Goal: Information Seeking & Learning: Learn about a topic

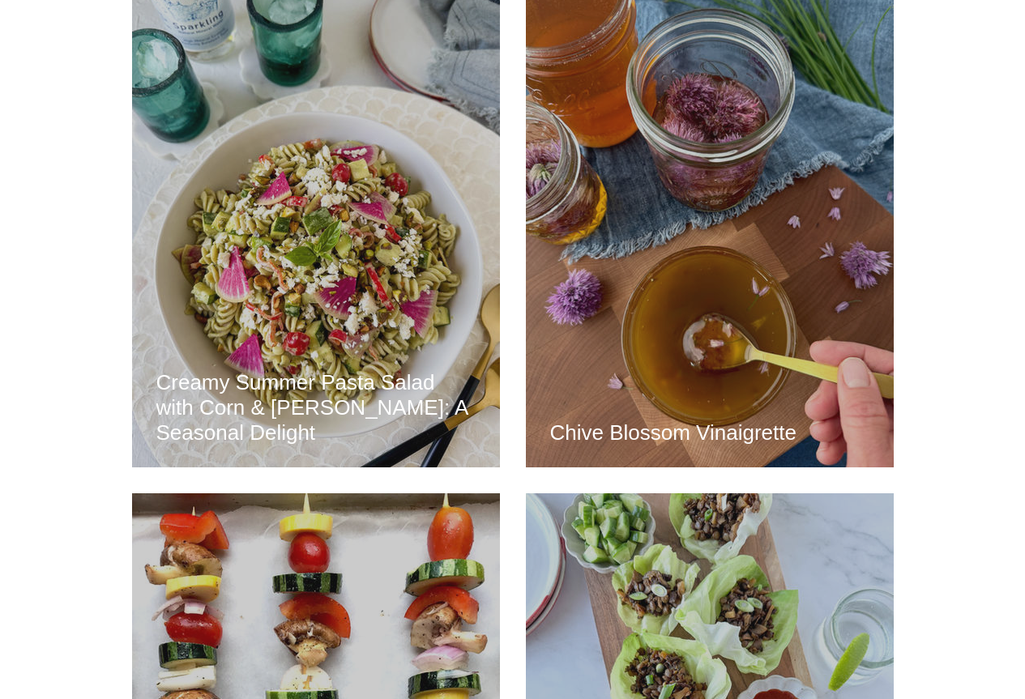
scroll to position [2107, 0]
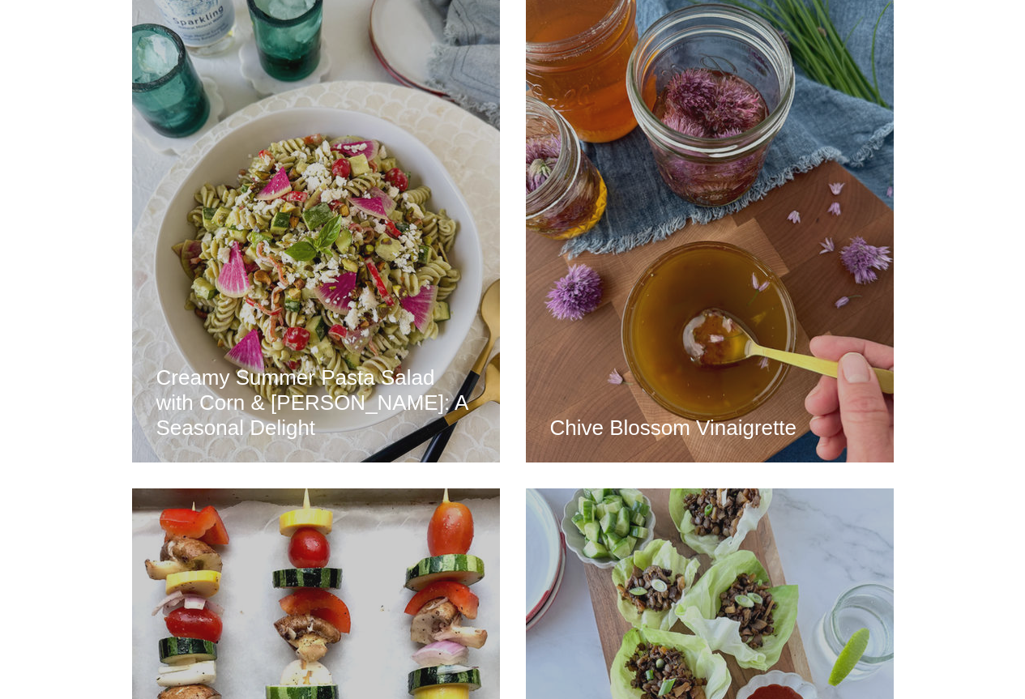
click at [327, 276] on div "Creamy Summer Pasta Salad with Corn & [PERSON_NAME]: A Seasonal Delight" at bounding box center [316, 217] width 324 height 451
click at [312, 391] on h2 "Creamy Summer Pasta Salad with Corn & [PERSON_NAME]: A Seasonal Delight" at bounding box center [315, 402] width 319 height 75
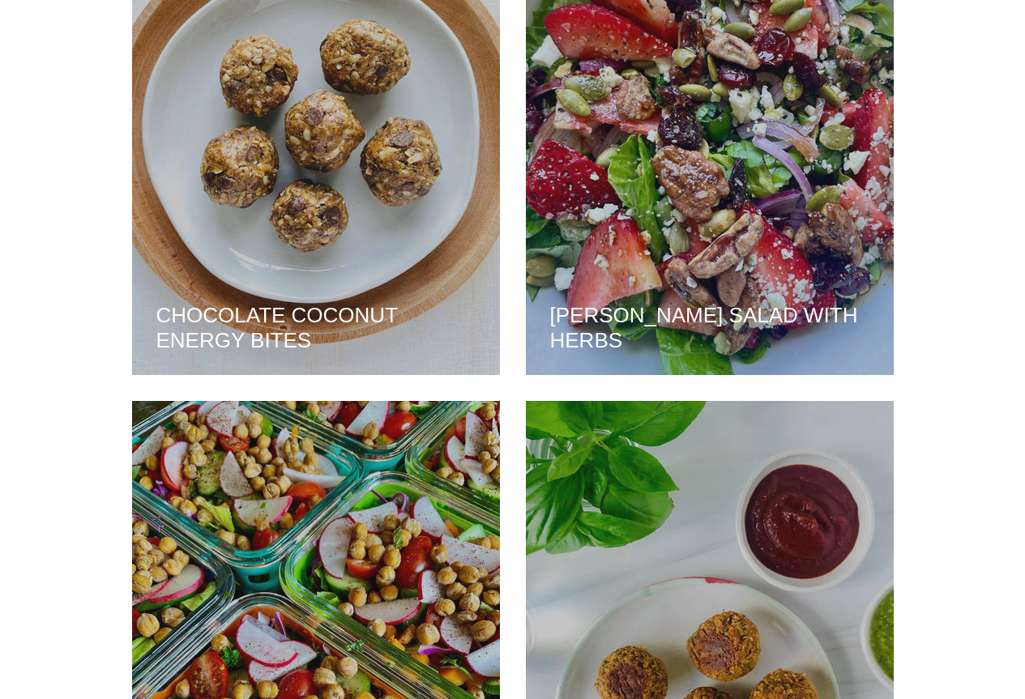
scroll to position [3201, 0]
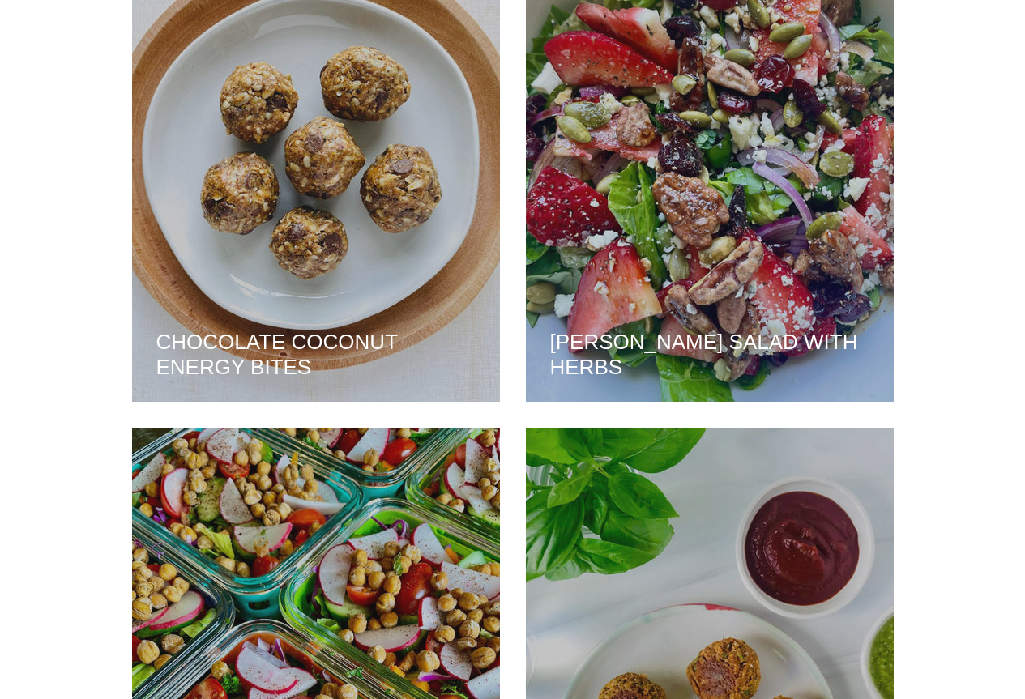
click at [306, 311] on div "CHOCOLATE COCONUT ENERGY BITES" at bounding box center [316, 156] width 324 height 451
click at [288, 347] on h2 "CHOCOLATE COCONUT ENERGY BITES" at bounding box center [315, 355] width 319 height 50
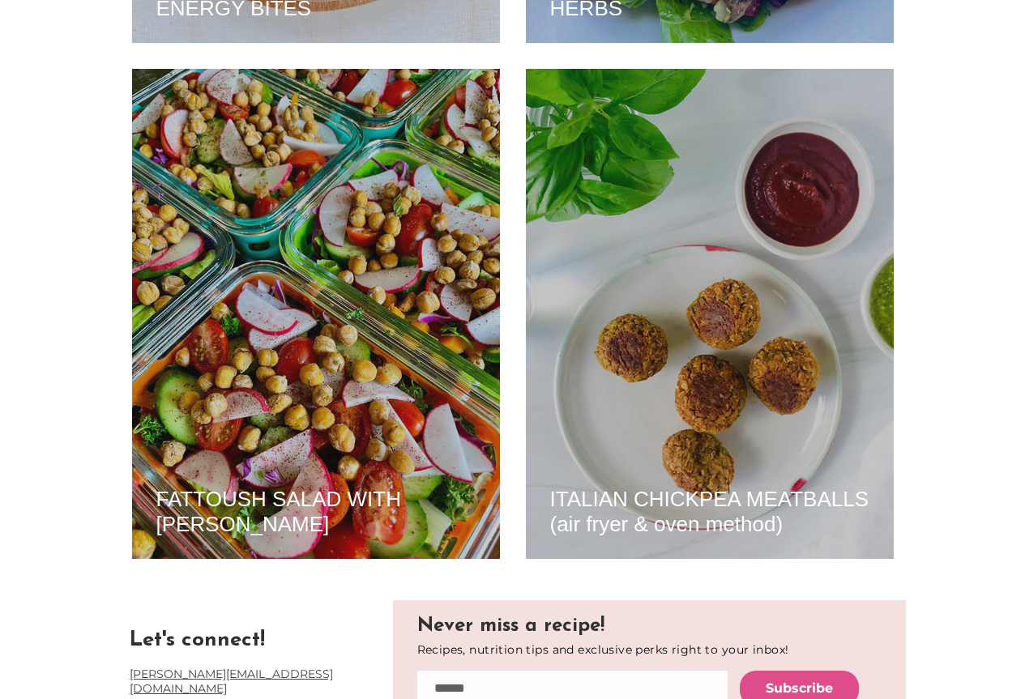
scroll to position [3606, 0]
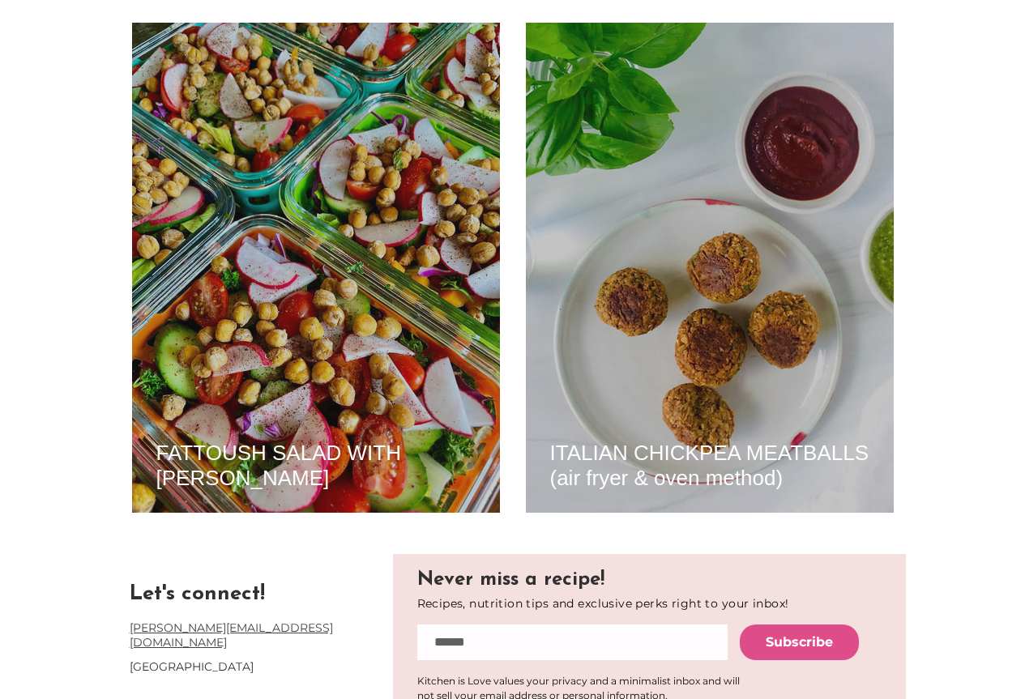
click at [254, 456] on h2 "FATTOUSH SALAD WITH ROASTED CHICKPEAS" at bounding box center [315, 466] width 319 height 50
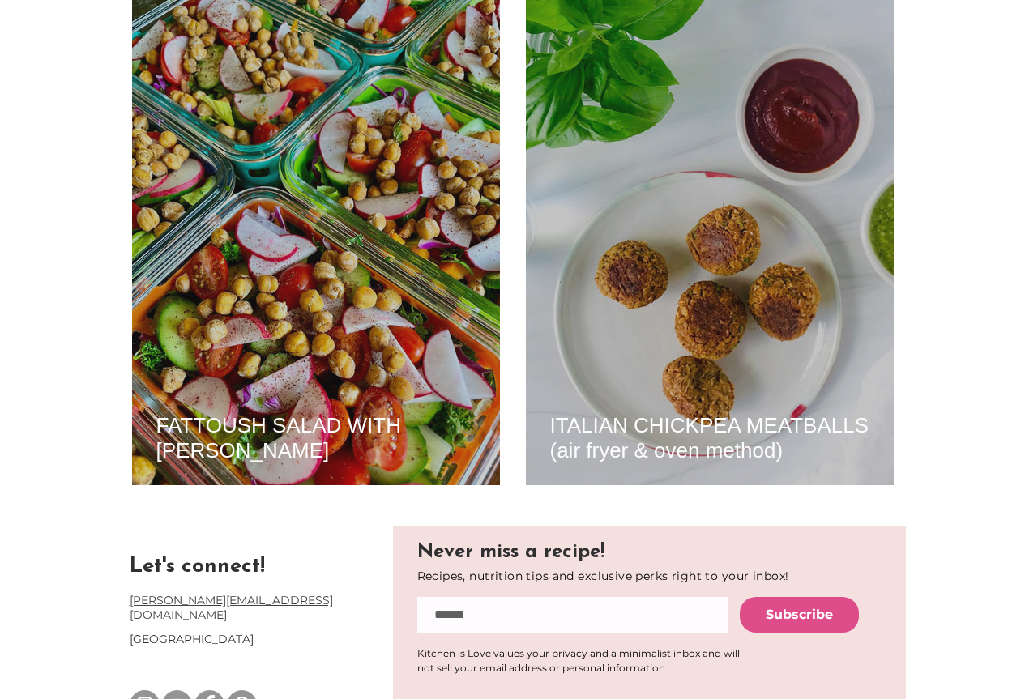
scroll to position [3656, 0]
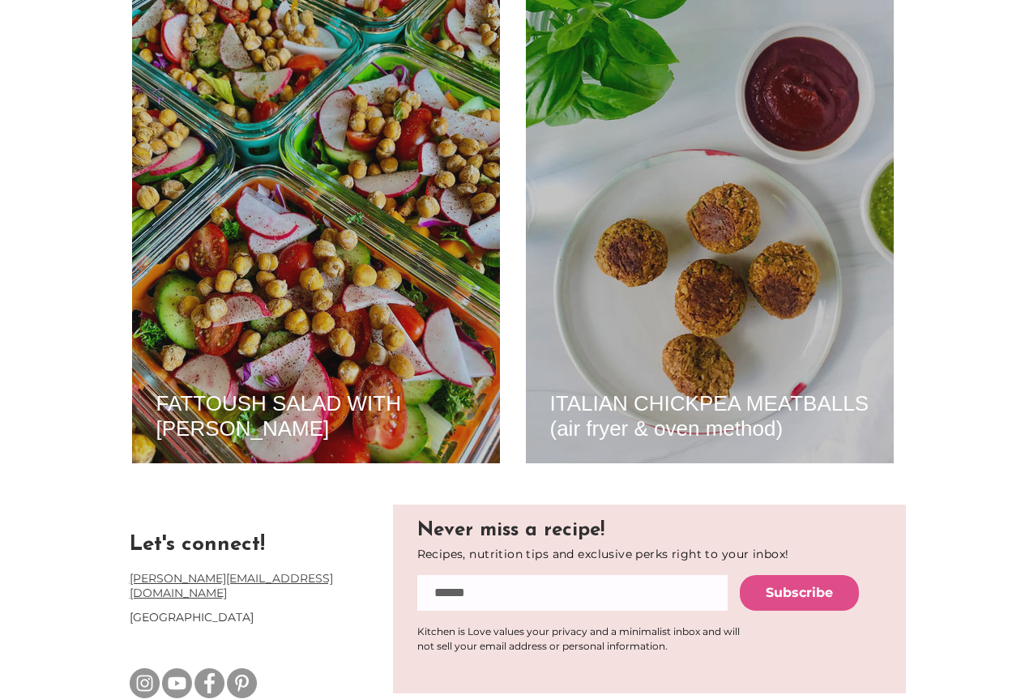
click at [626, 399] on h2 "ITALIAN CHICKPEA MEATBALLS (air fryer & oven method)" at bounding box center [709, 416] width 319 height 50
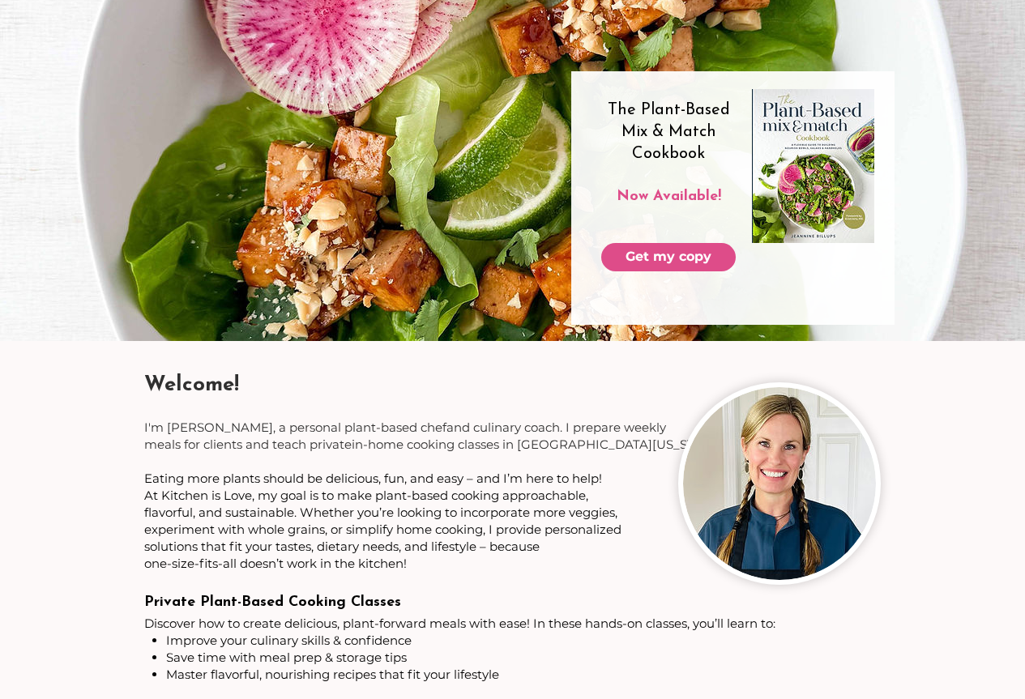
scroll to position [0, 0]
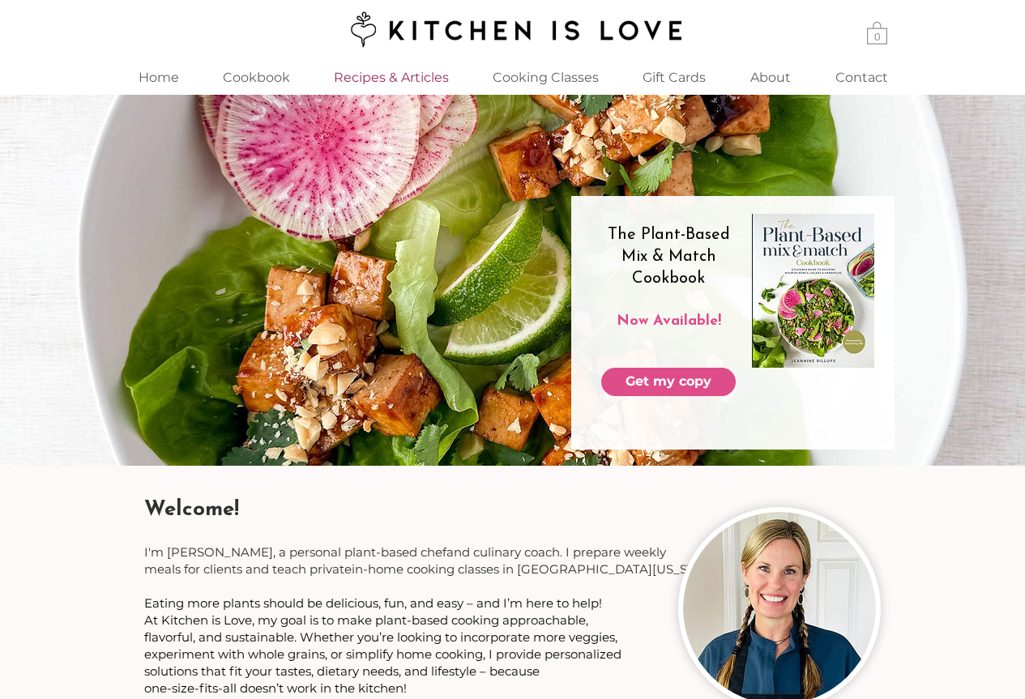
click at [365, 71] on p "Recipes & Articles" at bounding box center [391, 77] width 131 height 35
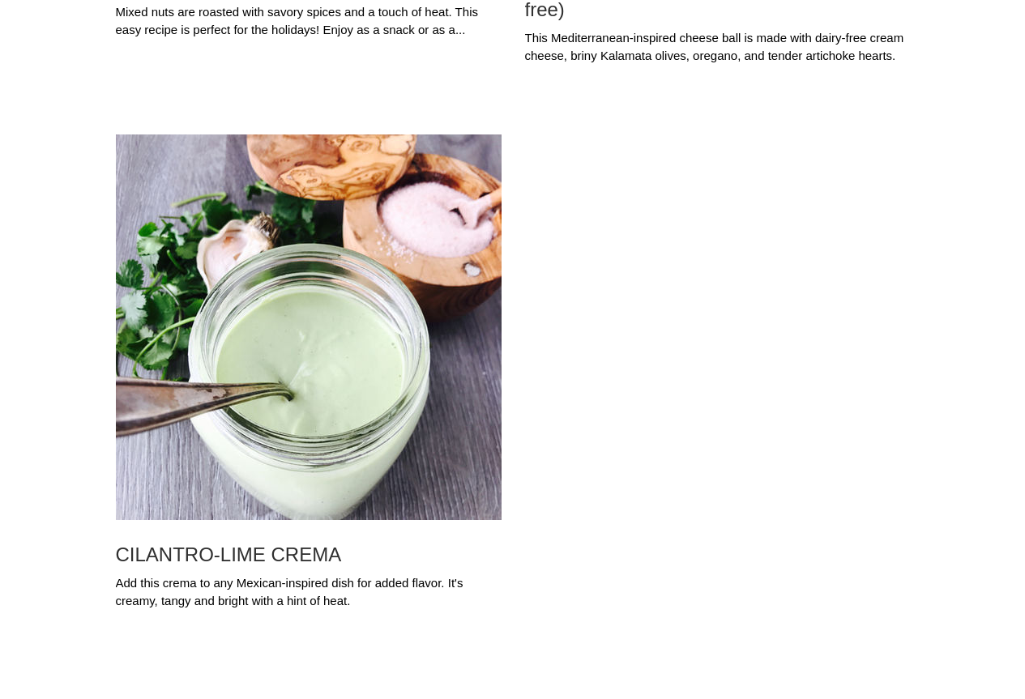
scroll to position [4417, 0]
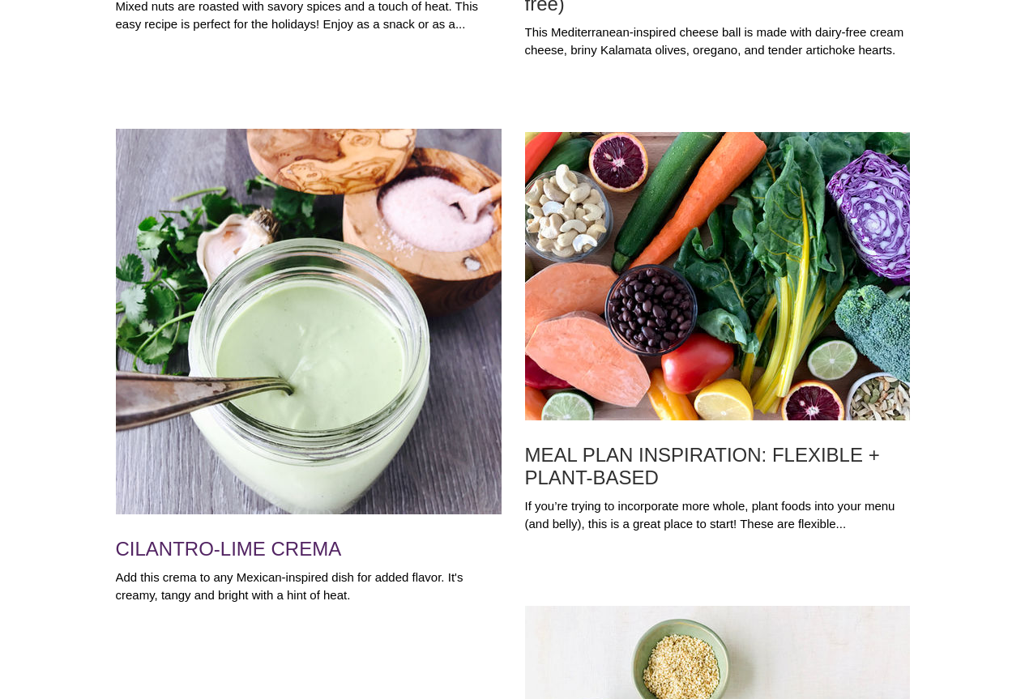
click at [242, 542] on h2 "CILANTRO-LIME CREMA" at bounding box center [309, 549] width 386 height 23
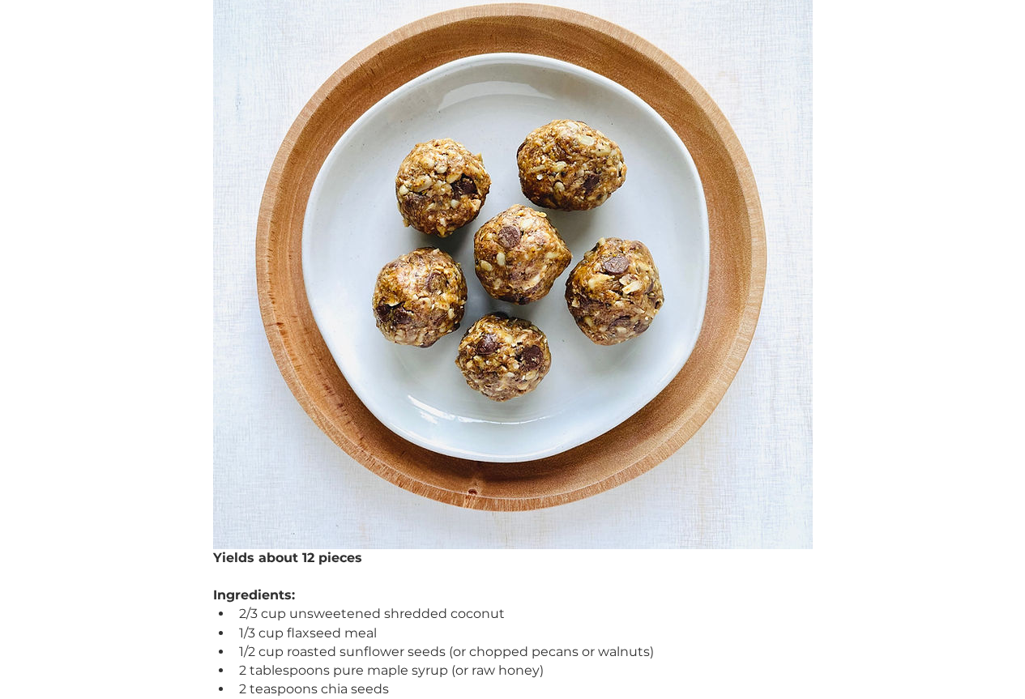
scroll to position [169, 0]
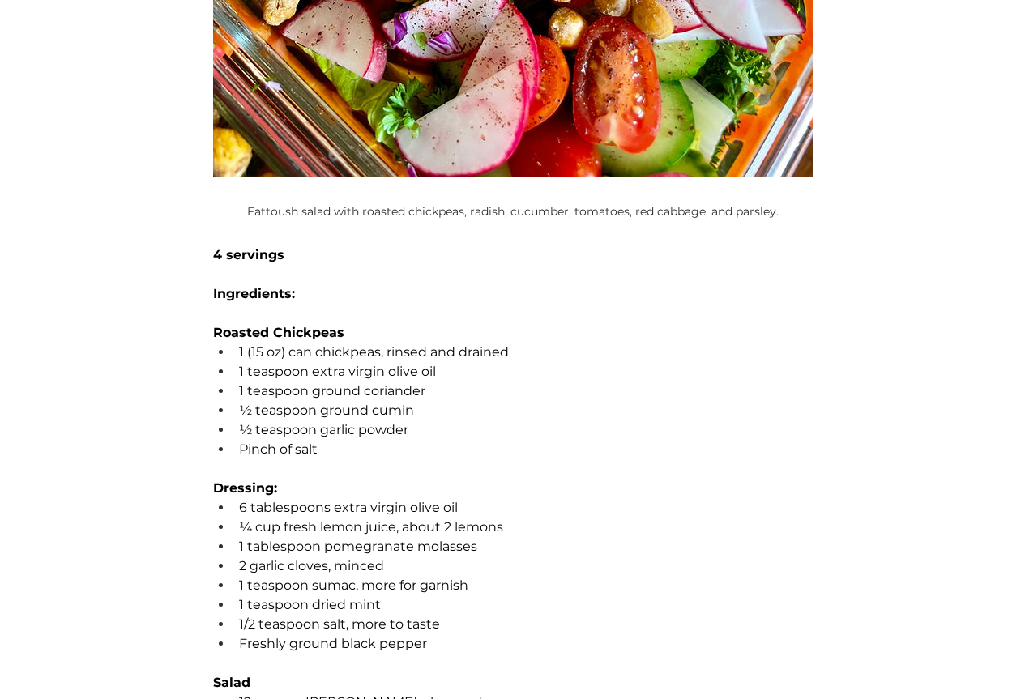
scroll to position [952, 0]
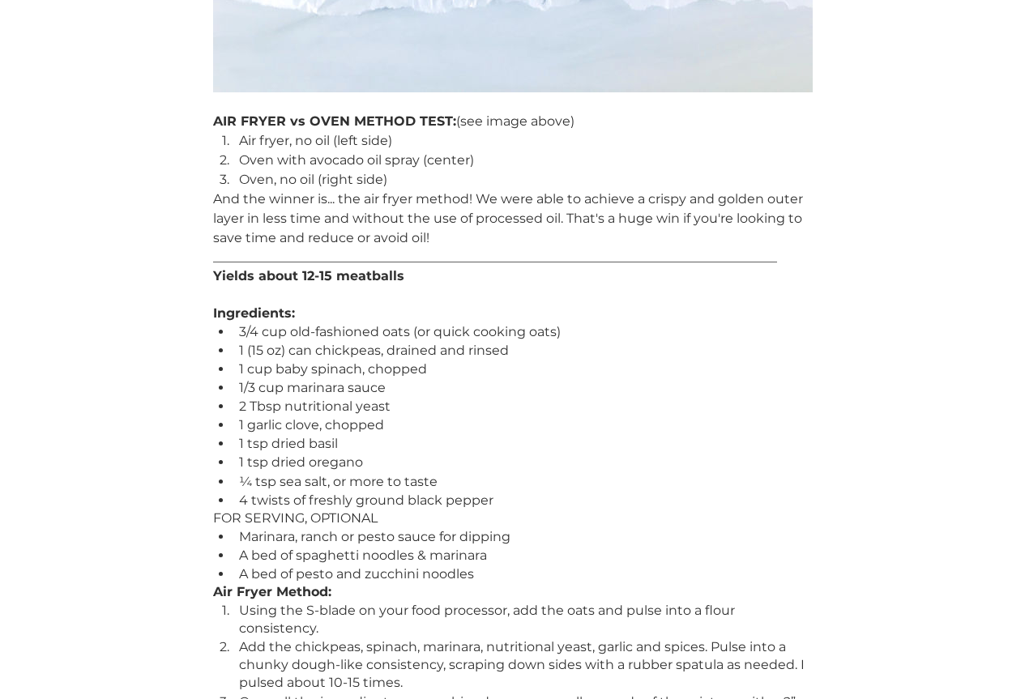
scroll to position [1398, 0]
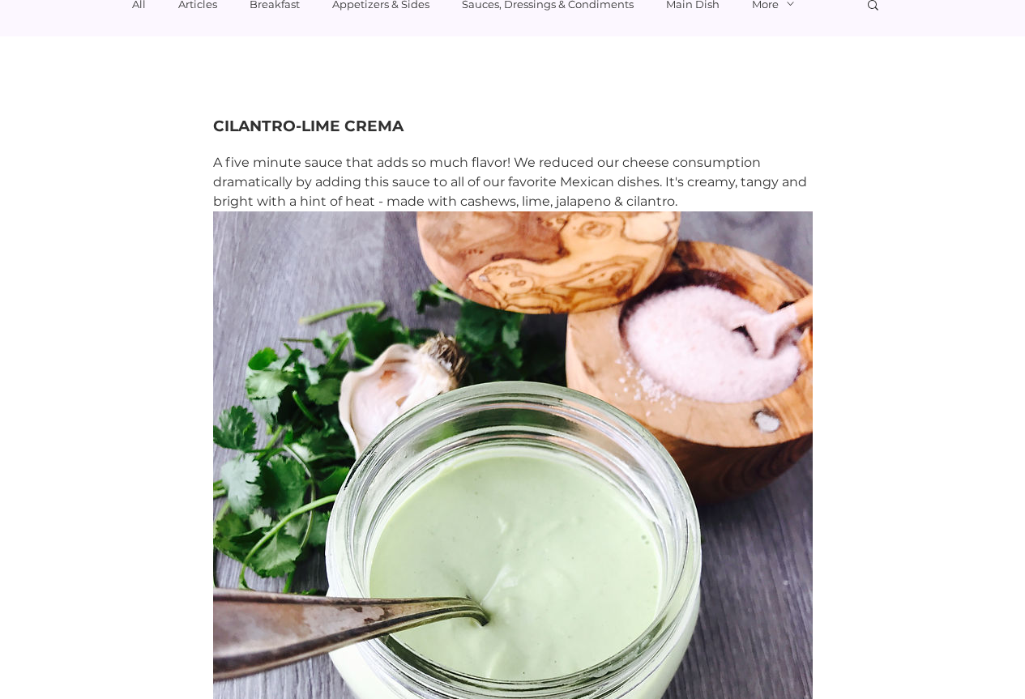
scroll to position [41, 0]
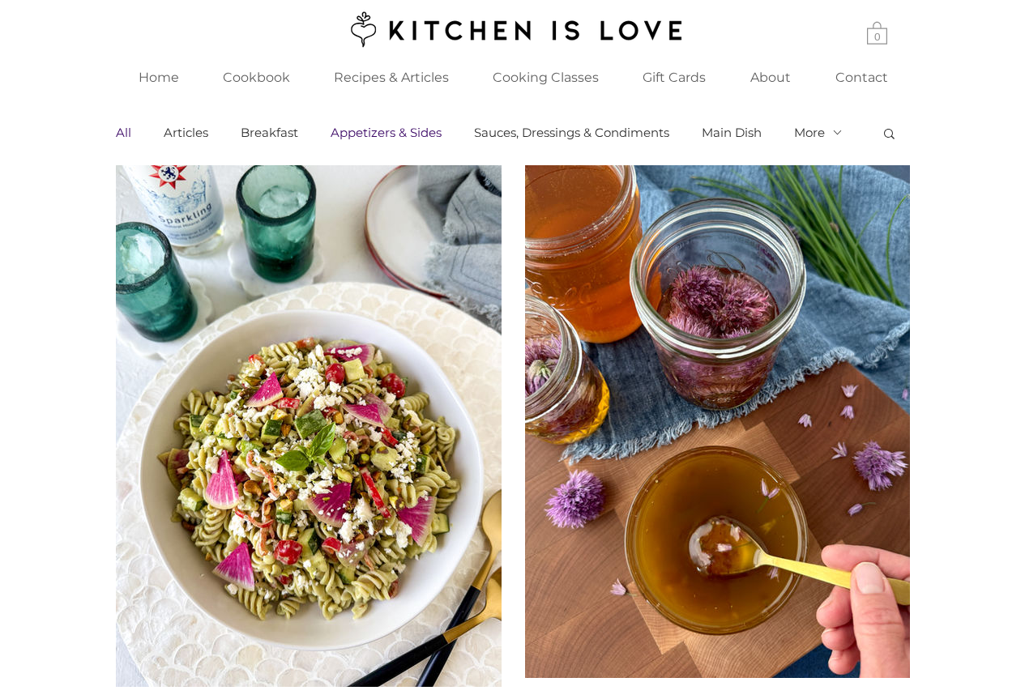
click at [402, 129] on link "Appetizers & Sides" at bounding box center [386, 133] width 111 height 15
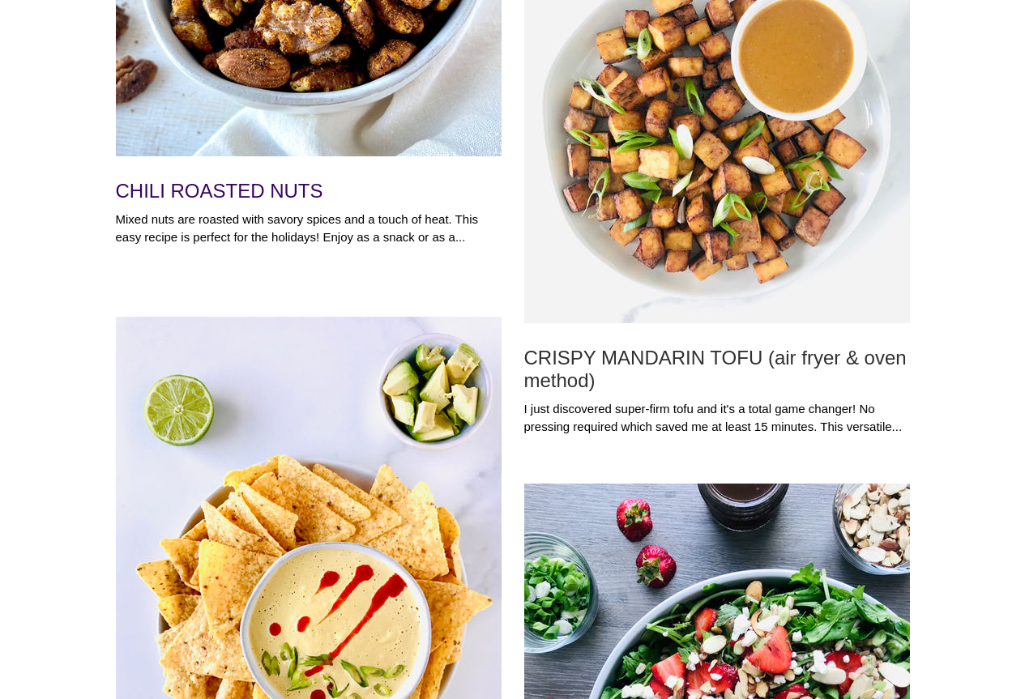
scroll to position [2087, 0]
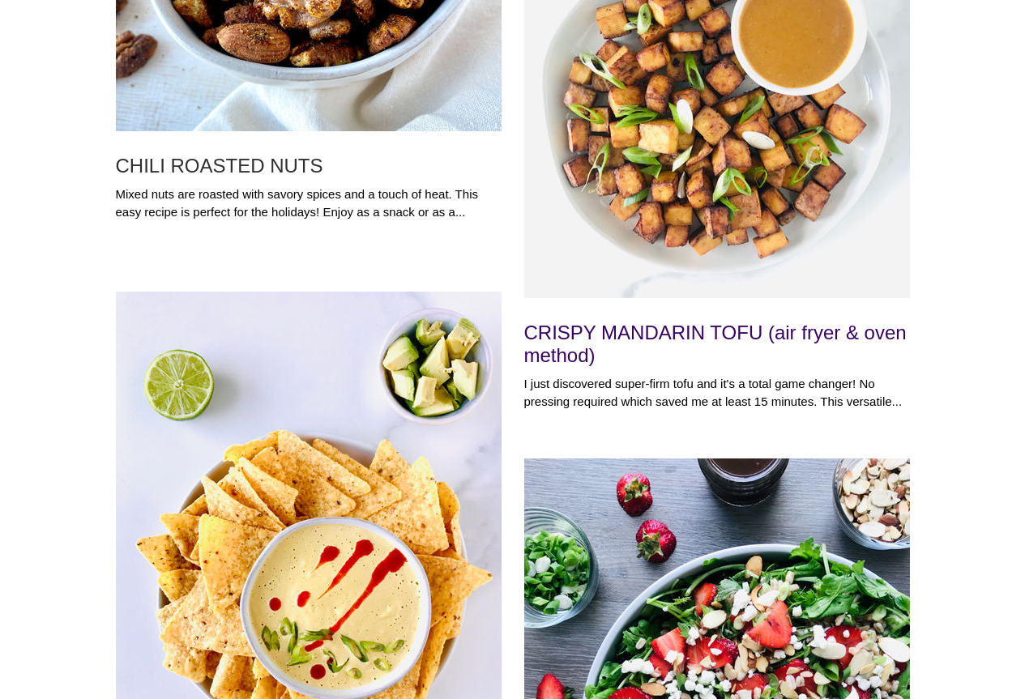
click at [708, 326] on h2 "CRISPY MANDARIN TOFU (air fryer & oven method)" at bounding box center [717, 344] width 386 height 45
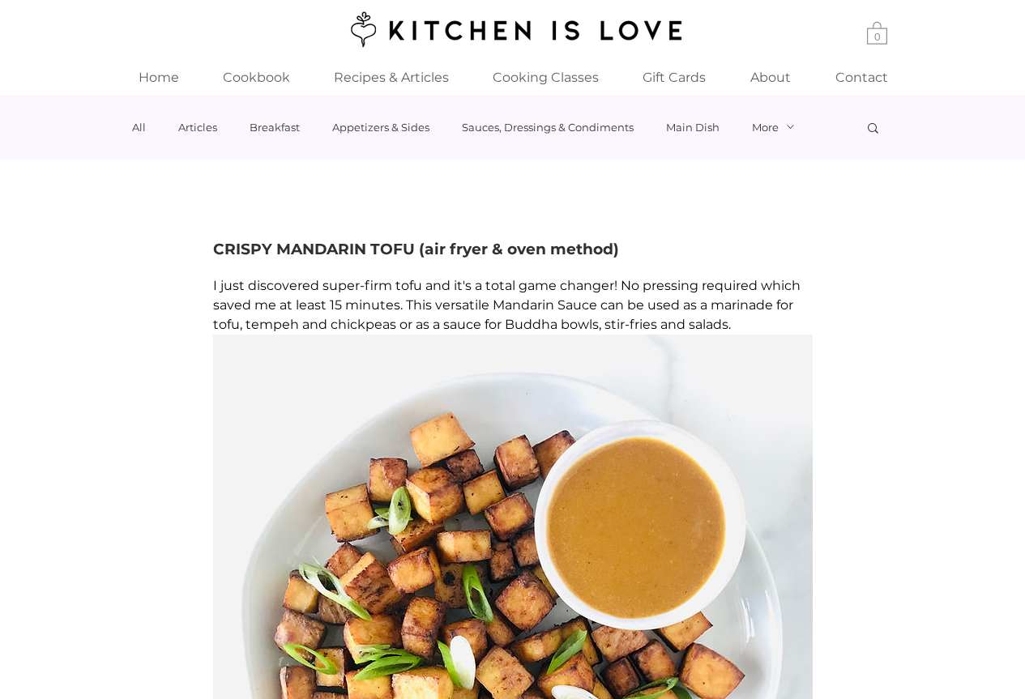
click at [787, 122] on icon "Blog" at bounding box center [790, 127] width 11 height 11
click at [239, 71] on p "Cookbook" at bounding box center [256, 77] width 83 height 35
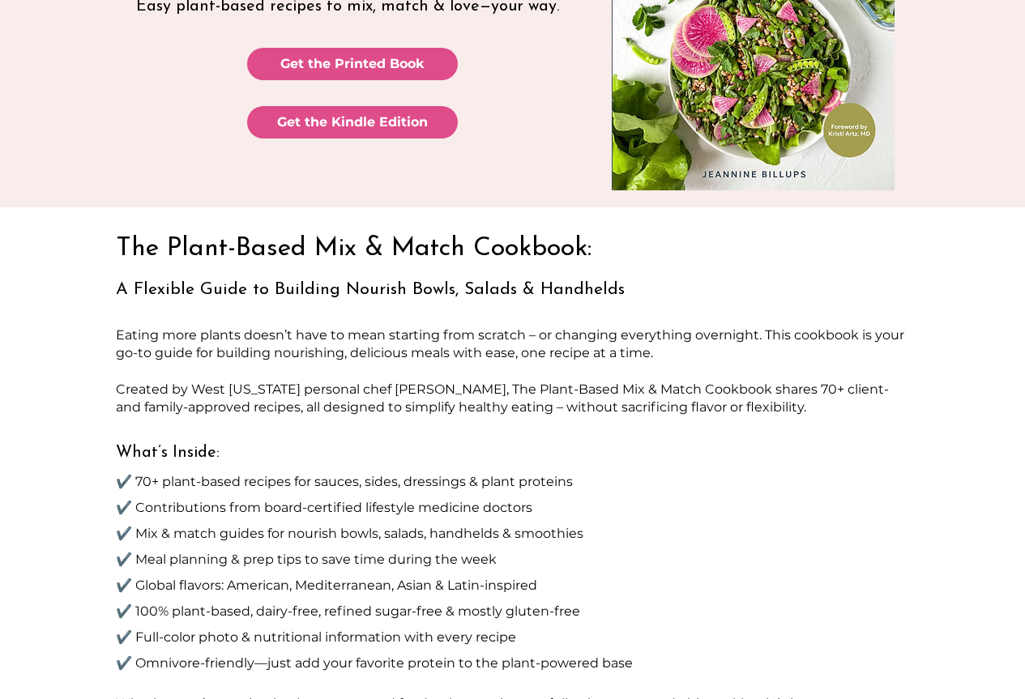
scroll to position [284, 0]
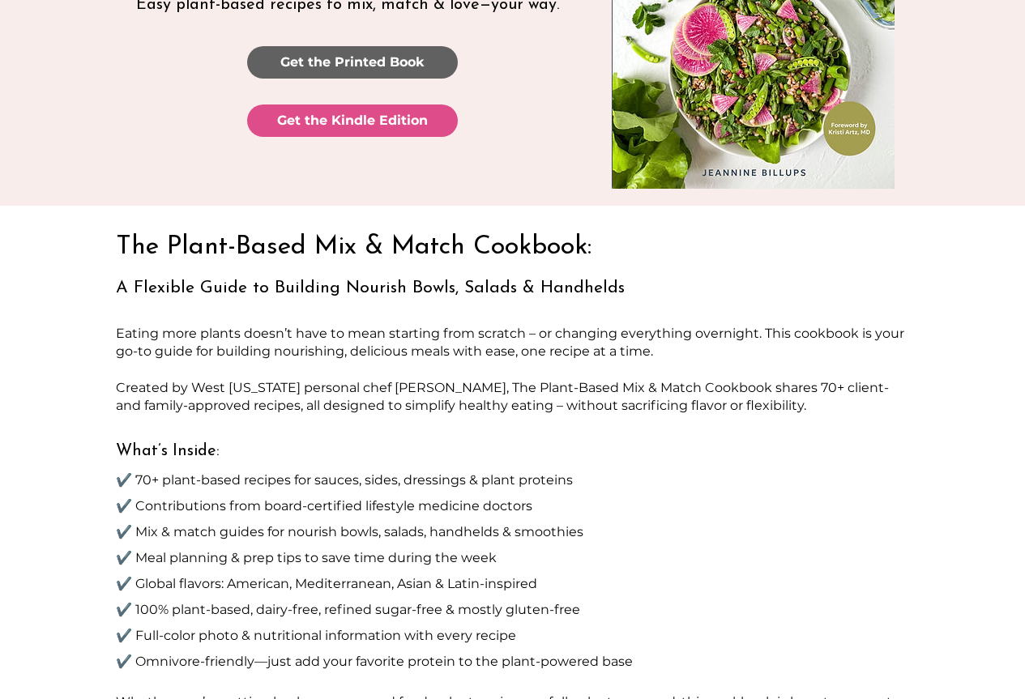
click at [362, 69] on span "Get the Printed Book" at bounding box center [352, 62] width 144 height 18
